Goal: Find contact information: Find contact information

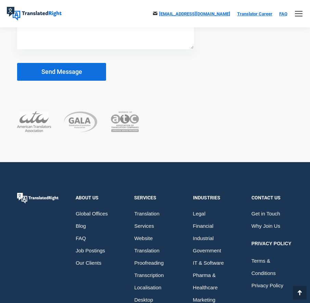
scroll to position [5190, 0]
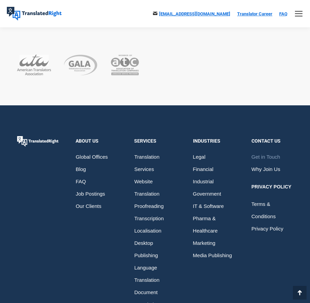
click at [271, 151] on span "Get in Touch" at bounding box center [265, 157] width 29 height 12
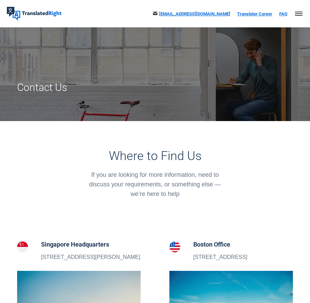
click at [297, 13] on div "Mobile menu icon" at bounding box center [299, 13] width 8 height 5
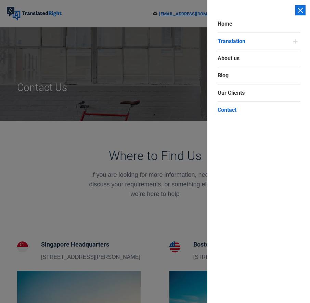
click at [289, 39] on link "Translation" at bounding box center [253, 40] width 72 height 17
click at [296, 39] on icon "Main Menu" at bounding box center [294, 41] width 5 height 5
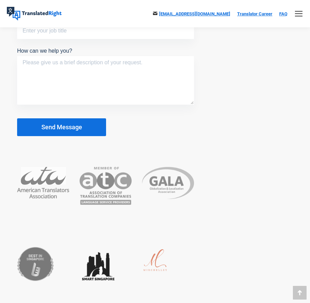
scroll to position [3520, 0]
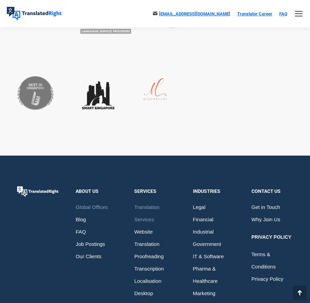
click at [100, 201] on span "Global Offices" at bounding box center [92, 207] width 32 height 12
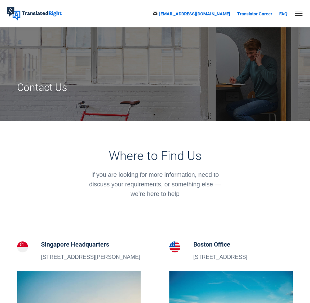
click at [294, 12] on link "Mobile menu icon" at bounding box center [298, 13] width 9 height 9
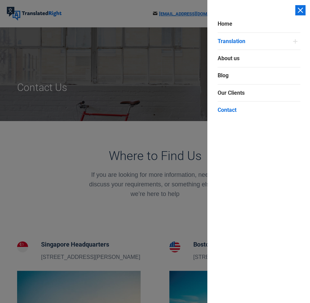
click at [254, 42] on link "Translation" at bounding box center [253, 40] width 72 height 17
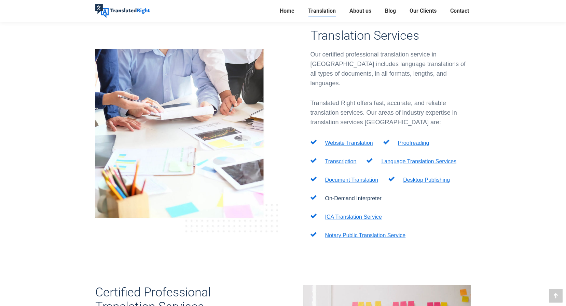
scroll to position [205, 0]
click at [309, 232] on link "Notary Public Translation Service" at bounding box center [365, 235] width 81 height 6
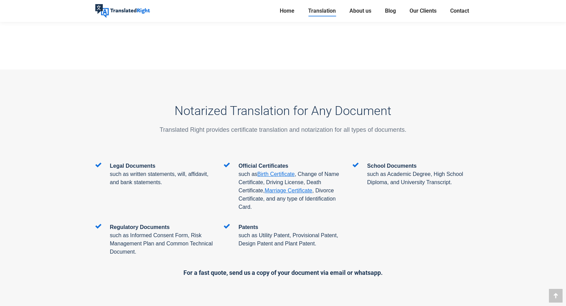
scroll to position [1059, 0]
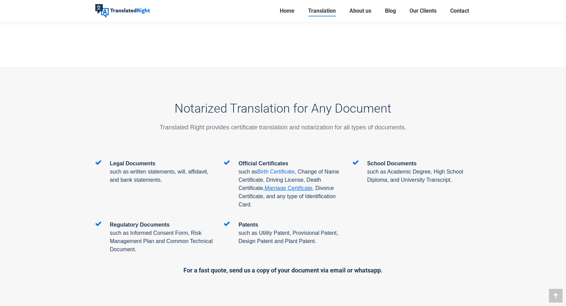
click at [273, 168] on span "Birth Certificate" at bounding box center [275, 171] width 37 height 6
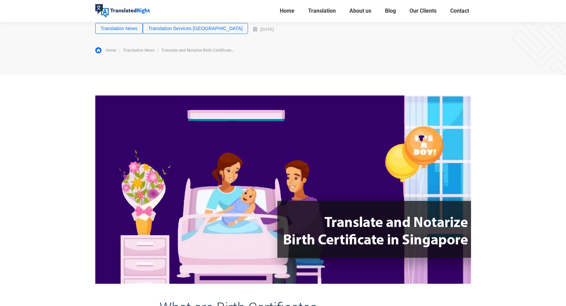
scroll to position [137, 0]
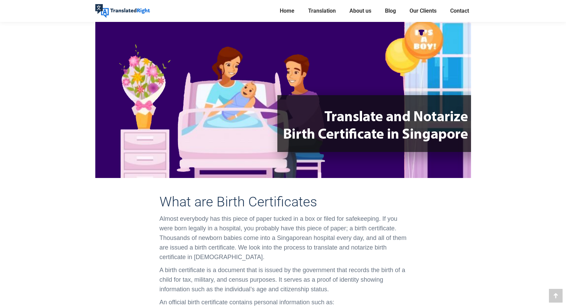
click at [242, 132] on img at bounding box center [283, 84] width 376 height 188
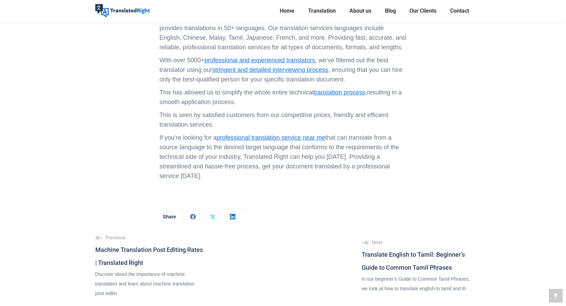
scroll to position [2392, 0]
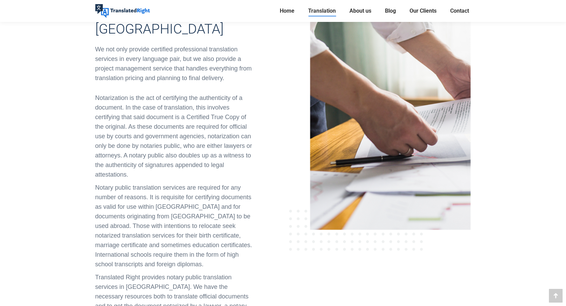
scroll to position [239, 0]
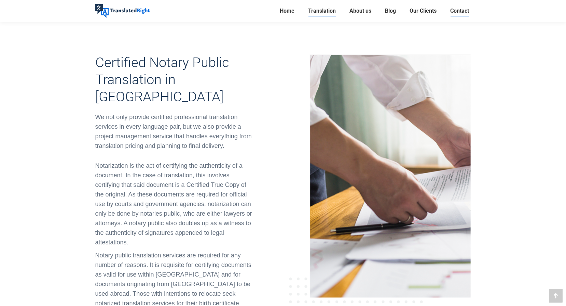
click at [452, 11] on span "Contact" at bounding box center [459, 11] width 19 height 7
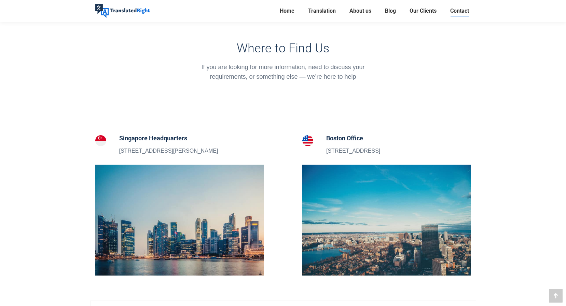
scroll to position [171, 0]
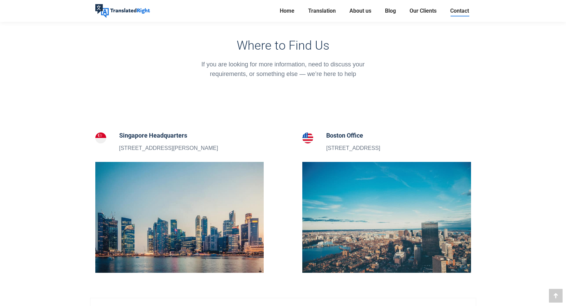
click at [127, 146] on p "5 Peck Hay Road, Singapore 228307" at bounding box center [168, 148] width 99 height 9
click at [143, 148] on p "5 Peck Hay Road, Singapore 228307" at bounding box center [168, 148] width 99 height 9
drag, startPoint x: 143, startPoint y: 148, endPoint x: 117, endPoint y: 146, distance: 26.0
click at [118, 145] on div at bounding box center [107, 142] width 24 height 22
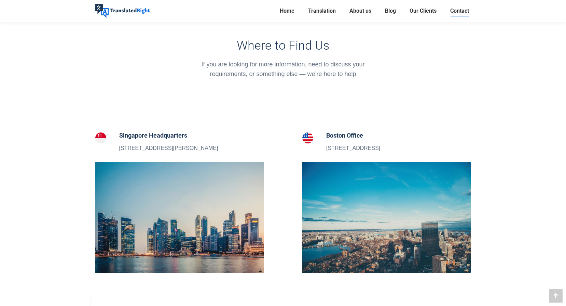
drag, startPoint x: 121, startPoint y: 147, endPoint x: 209, endPoint y: 150, distance: 88.2
click at [210, 149] on div "Singapore Headquarters 5 Peck Hay Road, Singapore 228307" at bounding box center [179, 142] width 169 height 22
drag, startPoint x: 209, startPoint y: 149, endPoint x: 197, endPoint y: 146, distance: 12.9
click at [197, 146] on p "5 Peck Hay Road, Singapore 228307" at bounding box center [168, 148] width 99 height 9
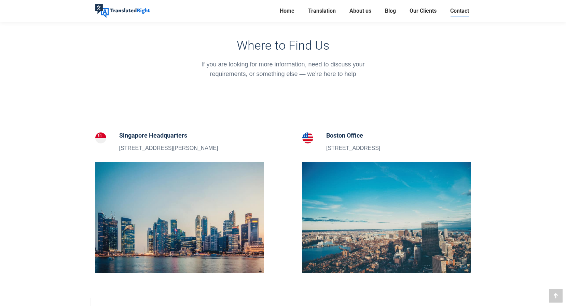
click at [197, 146] on p "5 Peck Hay Road, Singapore 228307" at bounding box center [168, 148] width 99 height 9
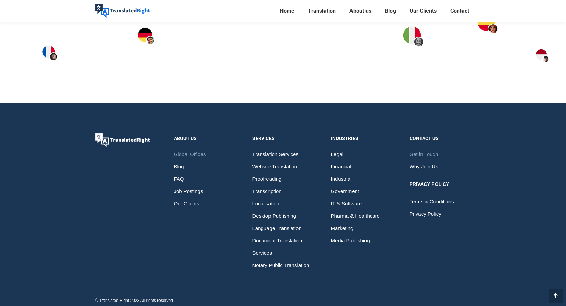
scroll to position [854, 0]
